Goal: Find specific page/section: Find specific page/section

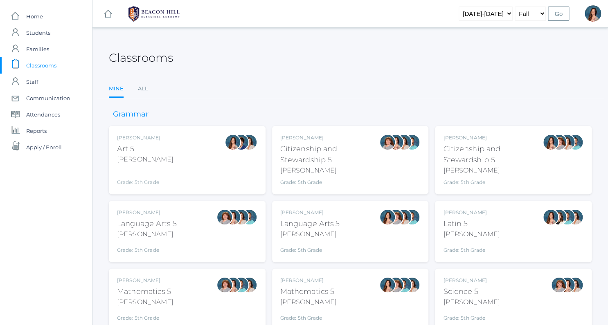
click at [42, 64] on span "Classrooms" at bounding box center [41, 65] width 30 height 16
click at [42, 50] on span "Families" at bounding box center [37, 49] width 23 height 16
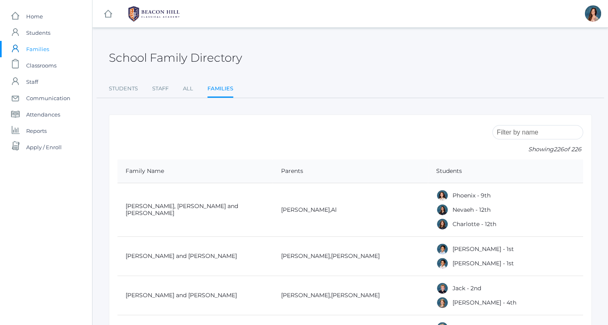
click at [43, 34] on span "Students" at bounding box center [38, 33] width 24 height 16
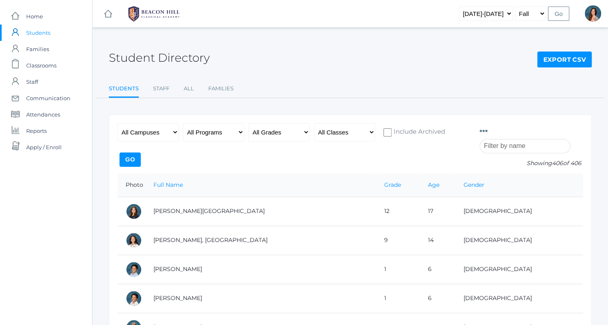
click at [491, 134] on div "Photo Id Full Name Preferred Name First Name Middle Name Last Name Grade Age Ge…" at bounding box center [530, 148] width 103 height 50
click at [487, 130] on div "Photo Id Full Name Preferred Name First Name Middle Name Last Name Grade Age Ge…" at bounding box center [530, 148] width 103 height 50
click at [494, 150] on input "search" at bounding box center [524, 146] width 91 height 14
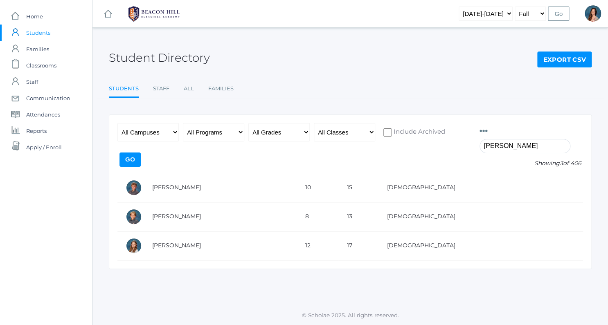
type input "[PERSON_NAME]"
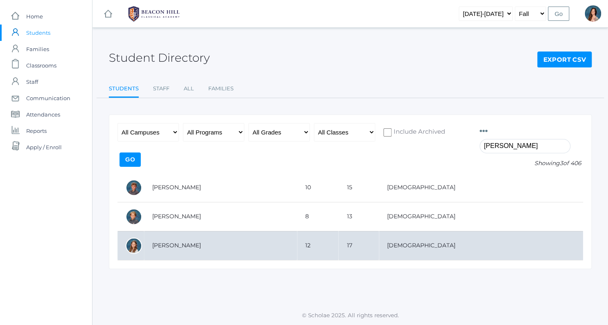
click at [181, 245] on td "[PERSON_NAME]" at bounding box center [220, 245] width 153 height 29
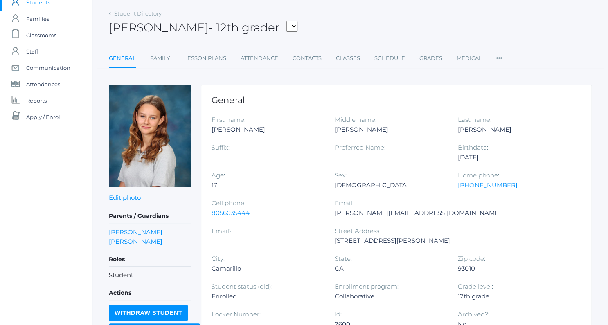
scroll to position [7, 0]
